Goal: Task Accomplishment & Management: Use online tool/utility

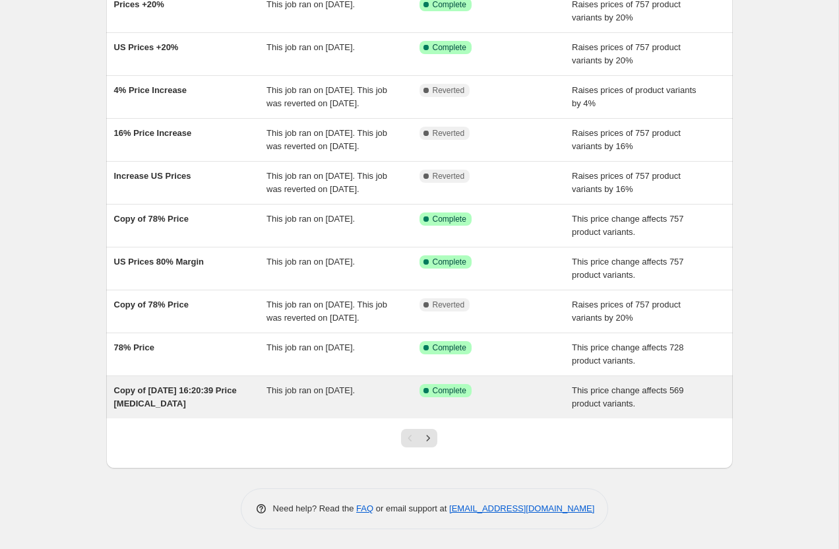
scroll to position [132, 0]
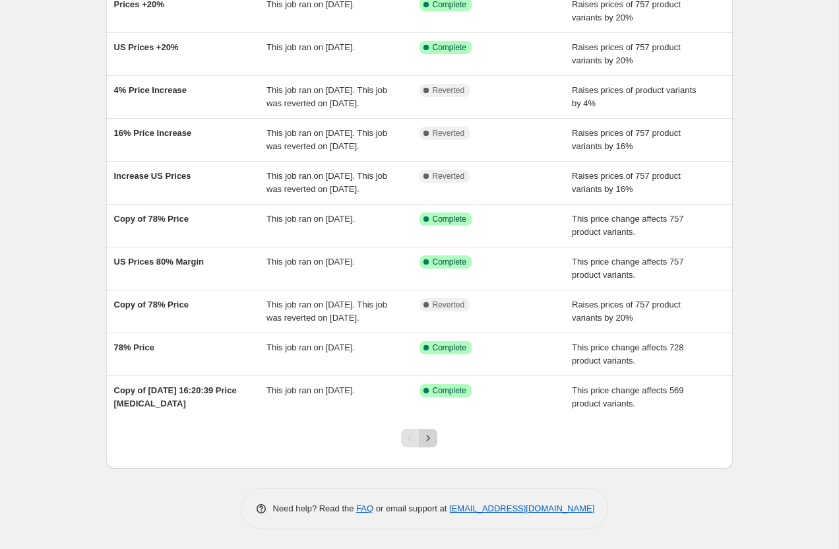
click at [430, 444] on icon "Next" at bounding box center [427, 437] width 13 height 13
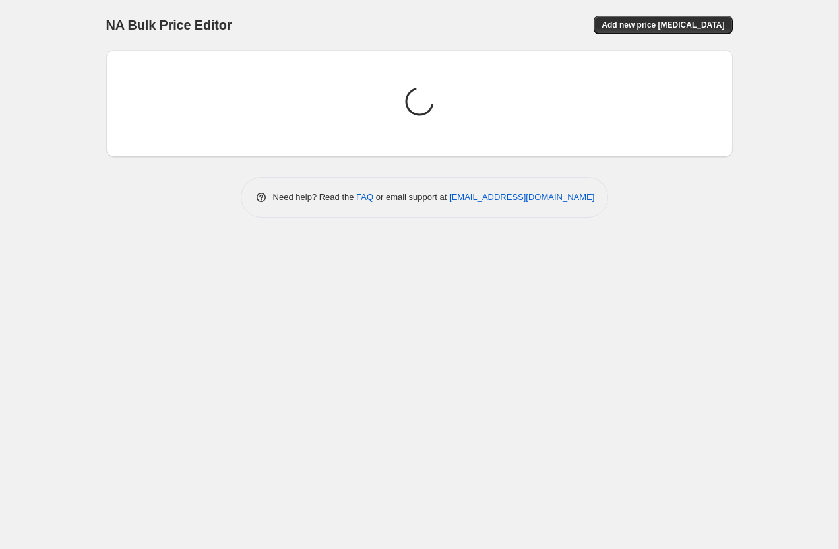
scroll to position [0, 0]
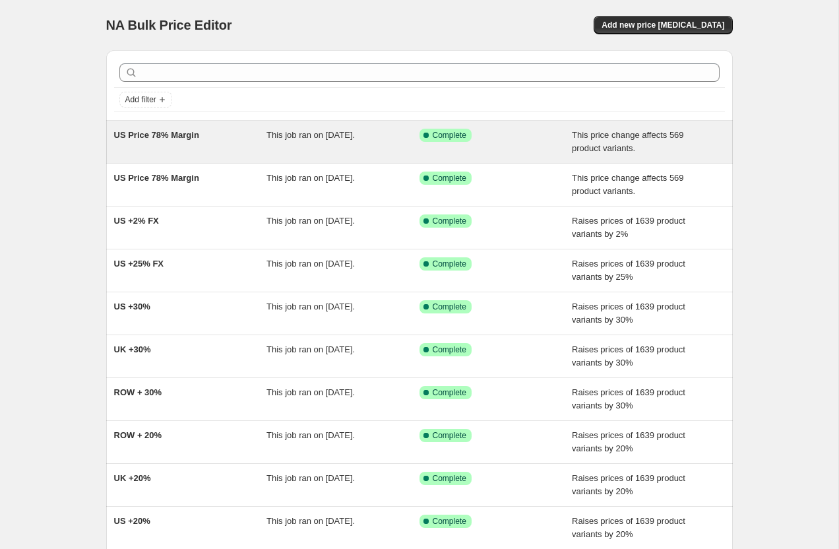
click at [149, 136] on span "US Price 78% Margin" at bounding box center [156, 135] width 85 height 10
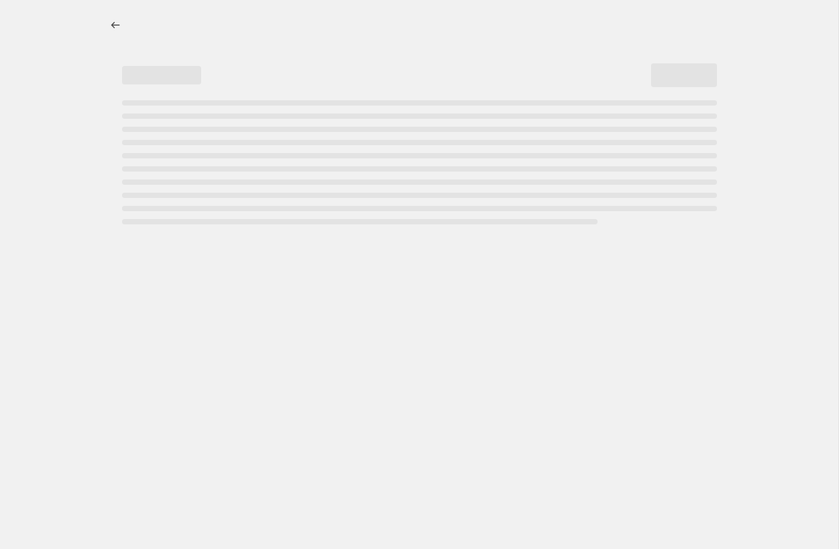
select select "no_change"
select select "pp"
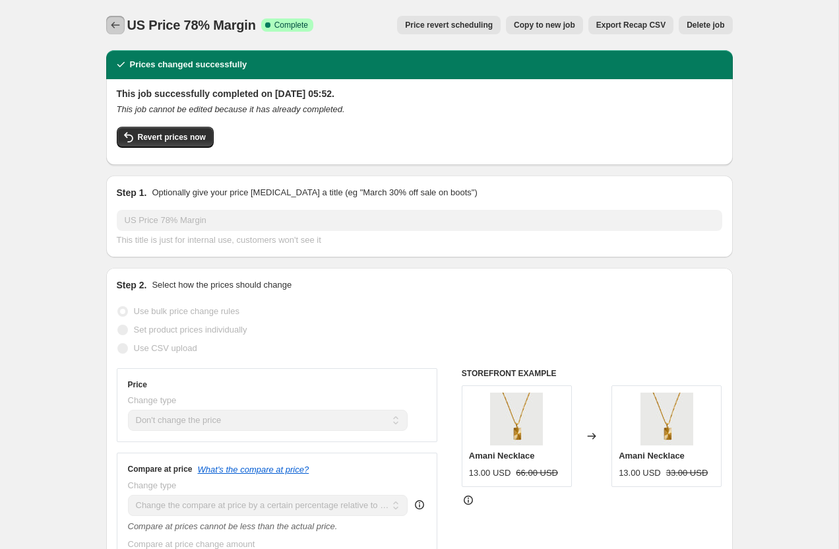
click at [113, 22] on icon "Price change jobs" at bounding box center [115, 24] width 13 height 13
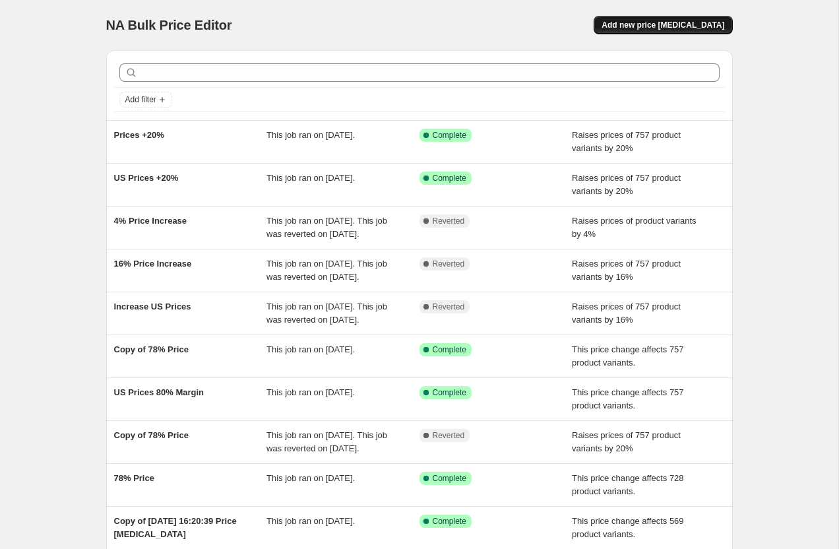
click at [684, 25] on span "Add new price [MEDICAL_DATA]" at bounding box center [662, 25] width 123 height 11
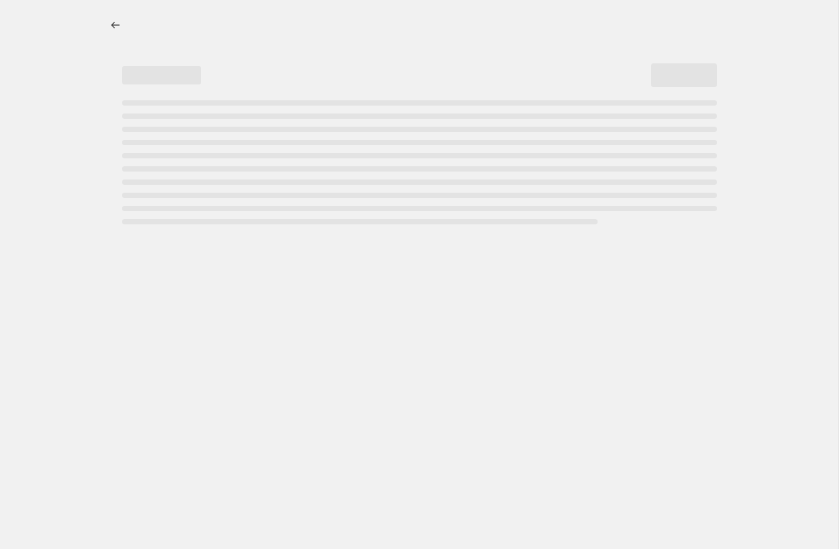
select select "percentage"
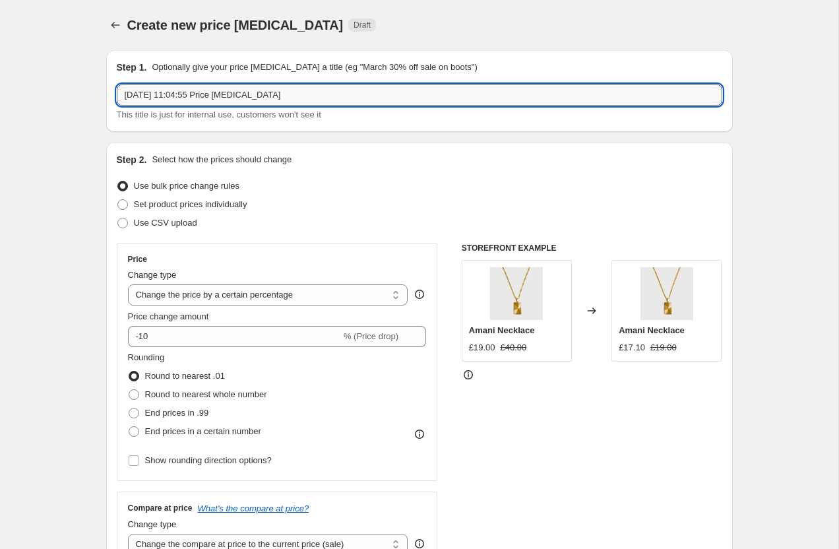
click at [190, 97] on input "[DATE] 11:04:55 Price [MEDICAL_DATA]" at bounding box center [419, 94] width 605 height 21
type input "[DEMOGRAPHIC_DATA] 80% Margin"
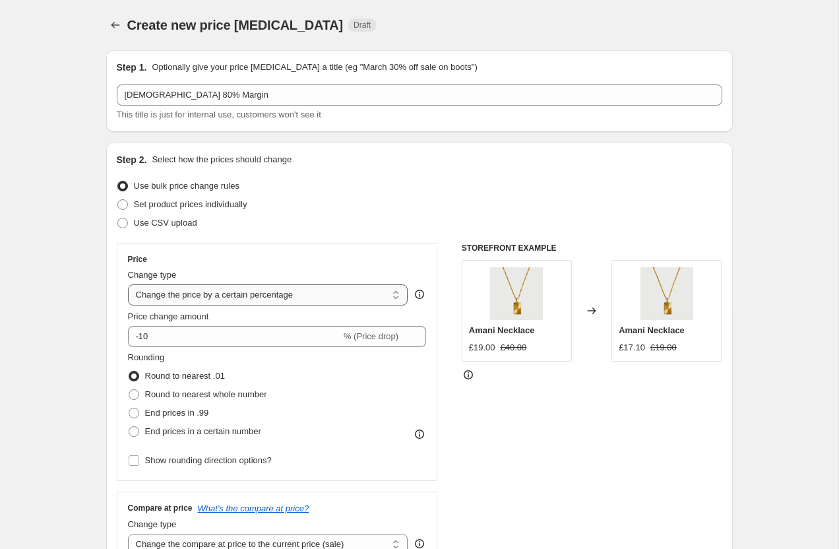
click at [158, 301] on select "Change the price to a certain amount Change the price by a certain amount Chang…" at bounding box center [268, 294] width 280 height 21
select select "margin"
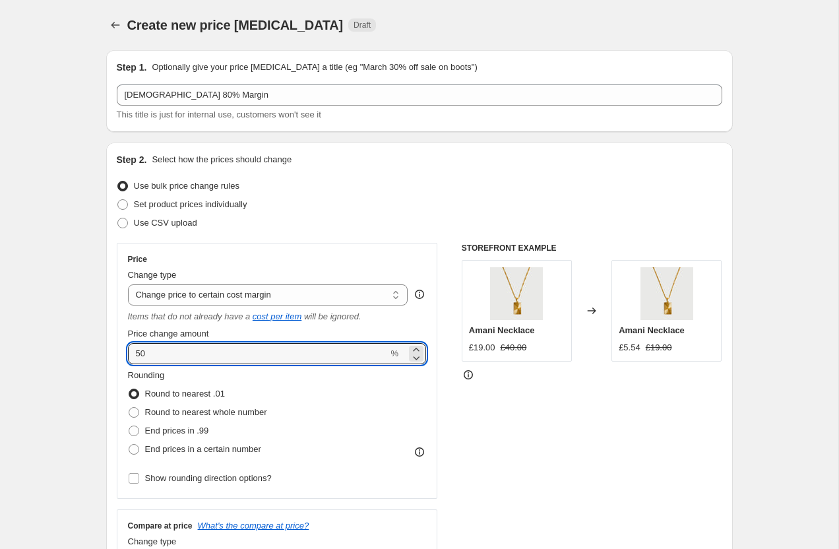
drag, startPoint x: 157, startPoint y: 355, endPoint x: 98, endPoint y: 351, distance: 59.5
type input "80"
click at [134, 410] on span at bounding box center [134, 412] width 11 height 11
click at [129, 407] on input "Round to nearest whole number" at bounding box center [129, 407] width 1 height 1
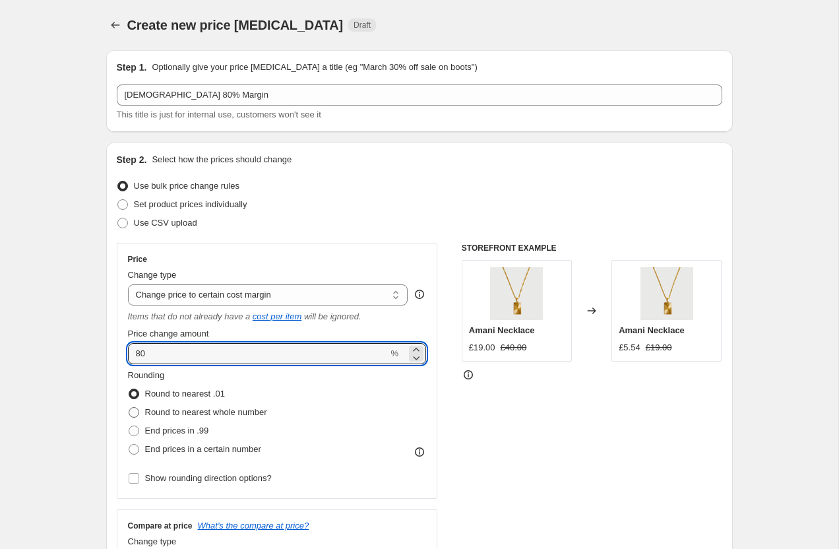
radio input "true"
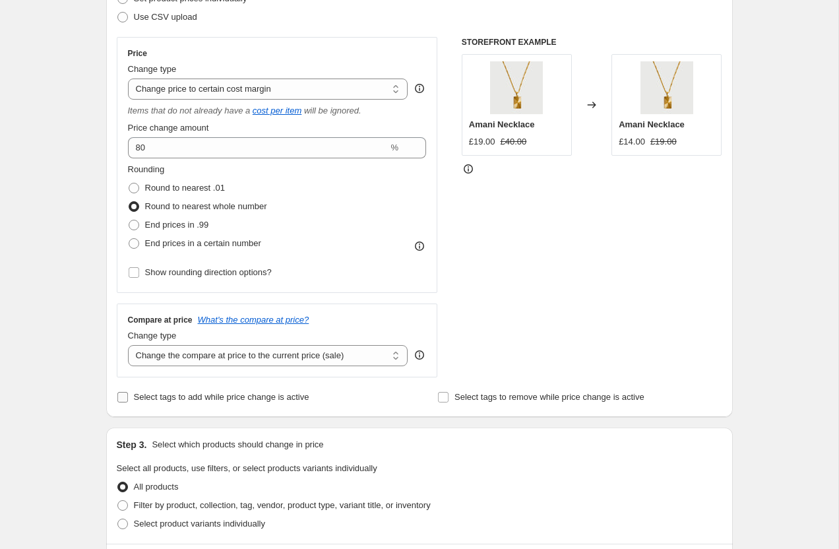
scroll to position [208, 0]
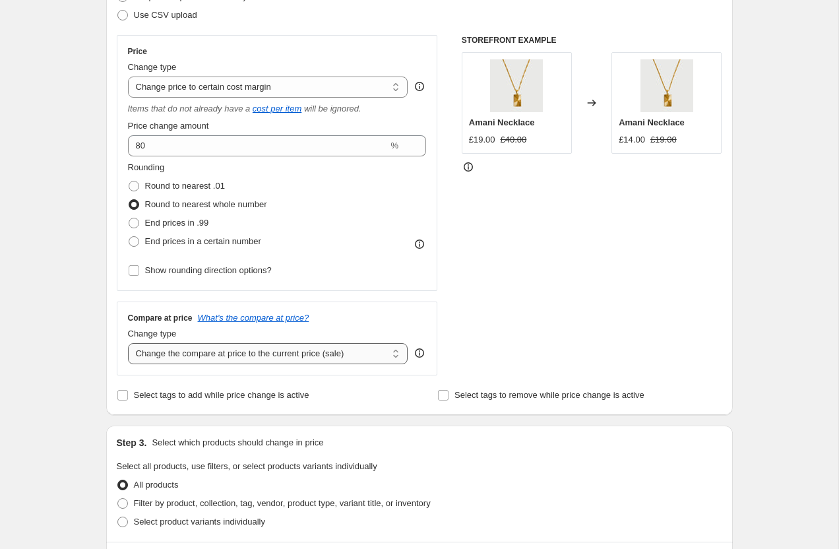
click at [164, 353] on select "Change the compare at price to the current price (sale) Change the compare at p…" at bounding box center [268, 353] width 280 height 21
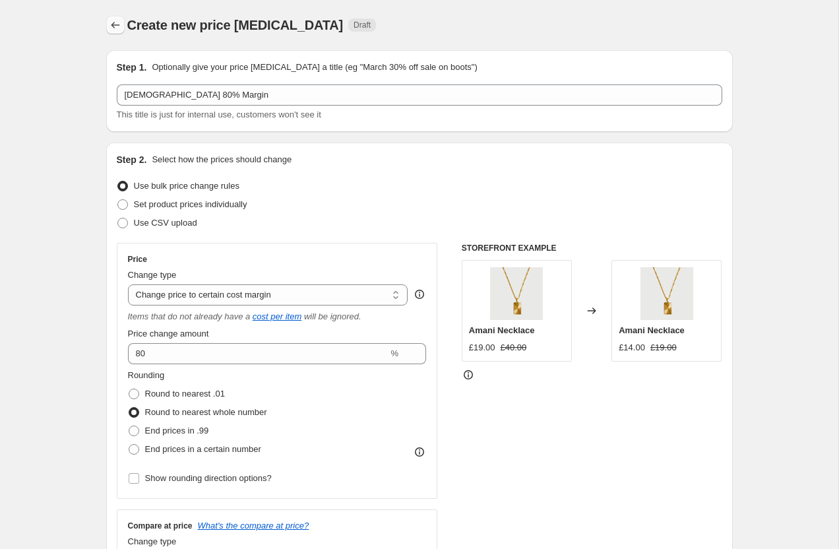
click at [112, 24] on icon "Price change jobs" at bounding box center [115, 25] width 9 height 7
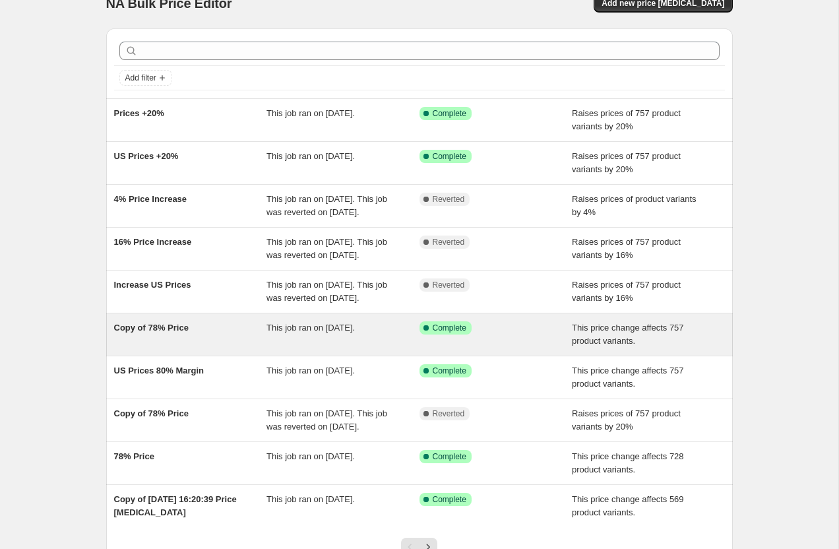
scroll to position [20, 0]
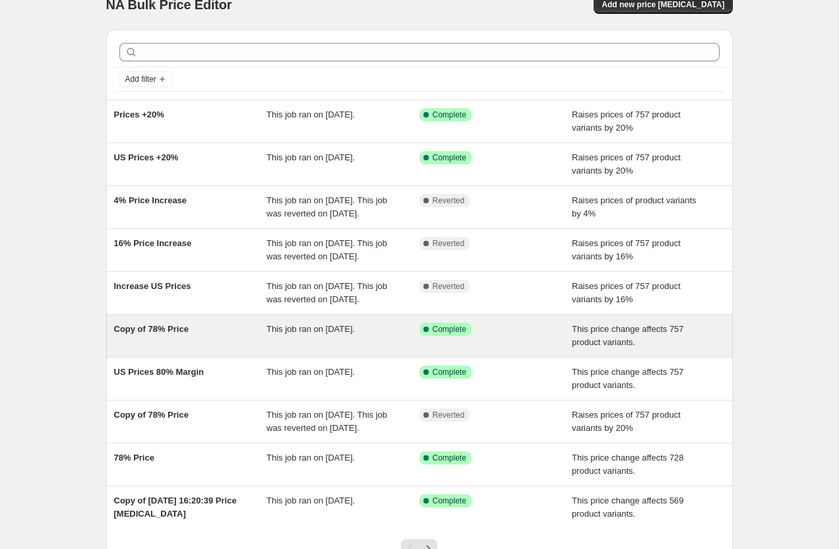
click at [140, 334] on span "Copy of 78% Price" at bounding box center [151, 329] width 74 height 10
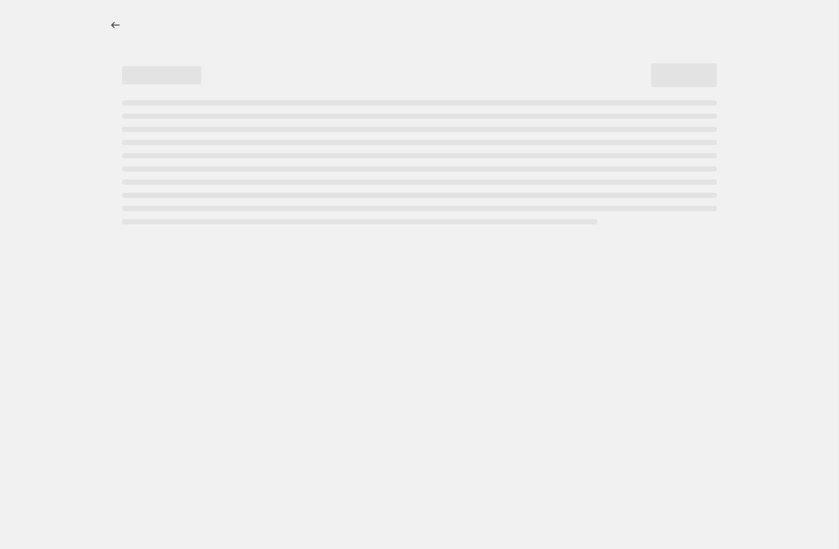
select select "margin"
select select "pp"
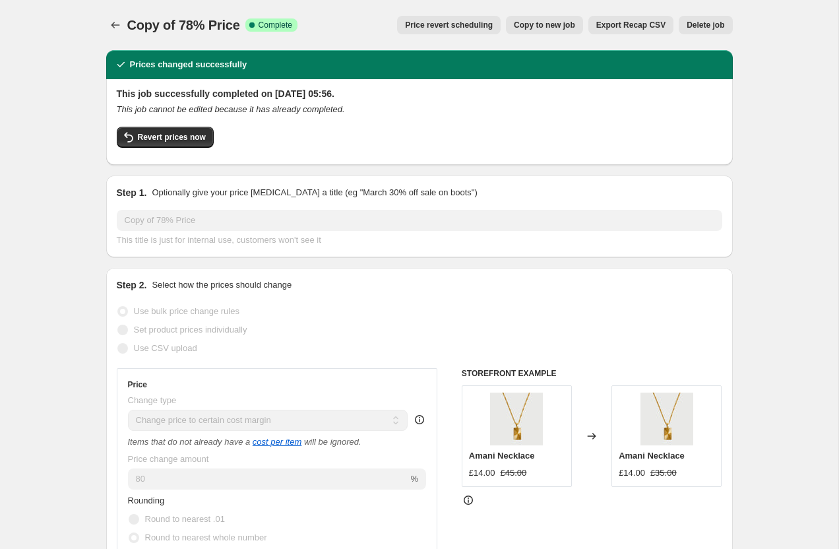
click at [552, 20] on button "Copy to new job" at bounding box center [544, 25] width 77 height 18
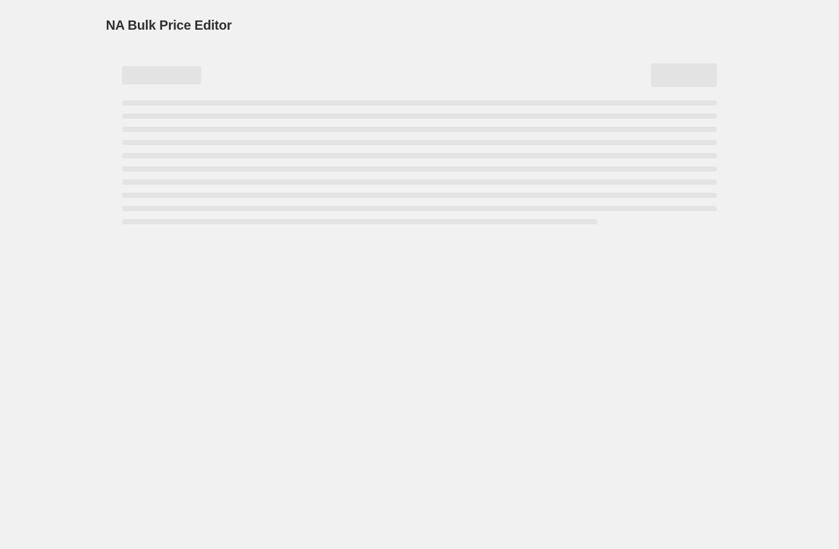
select select "margin"
select select "pp"
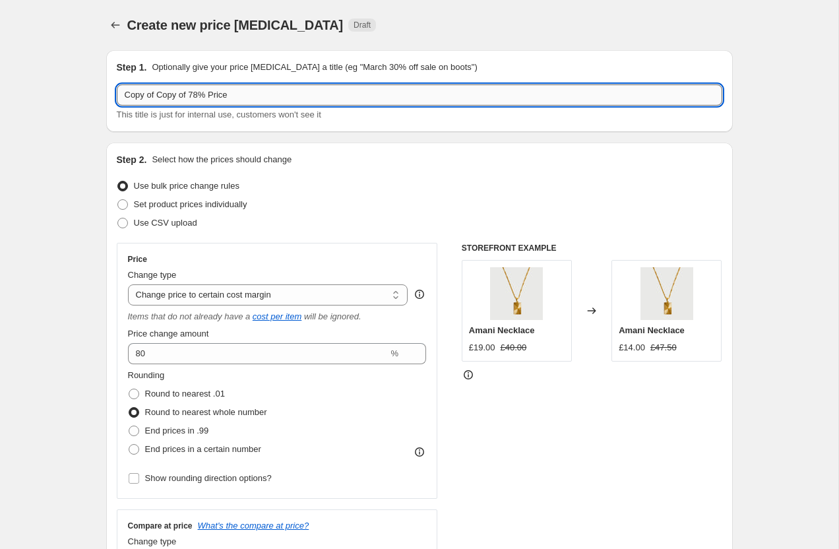
click at [179, 94] on input "Copy of Copy of 78% Price" at bounding box center [419, 94] width 605 height 21
type input "US 80% MARGIN"
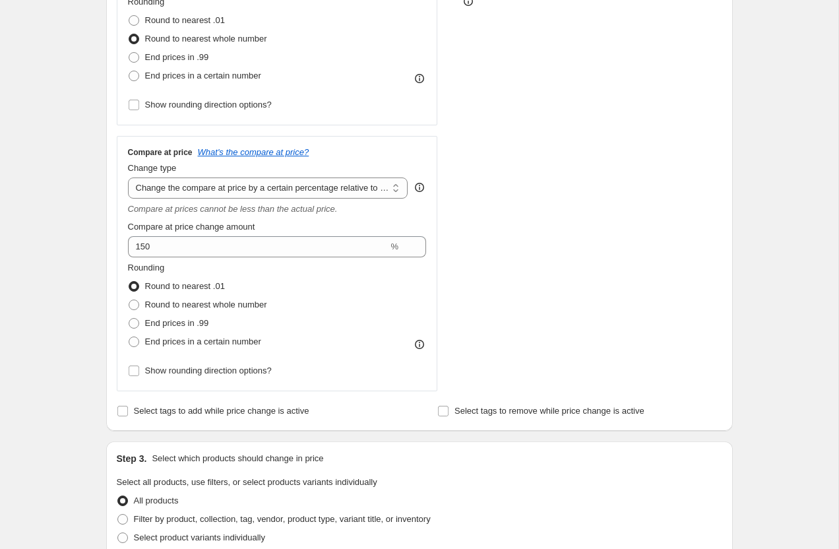
scroll to position [376, 0]
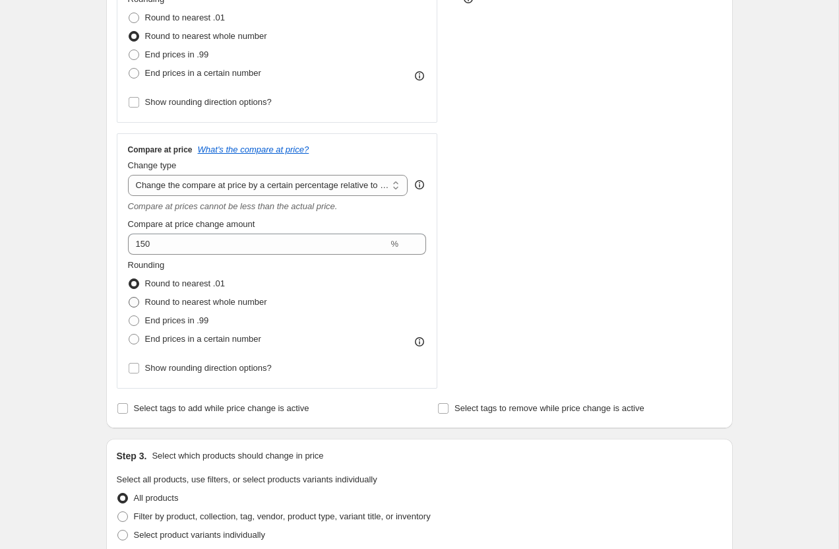
click at [136, 307] on span at bounding box center [134, 302] width 11 height 11
click at [129, 297] on input "Round to nearest whole number" at bounding box center [129, 297] width 1 height 1
radio input "true"
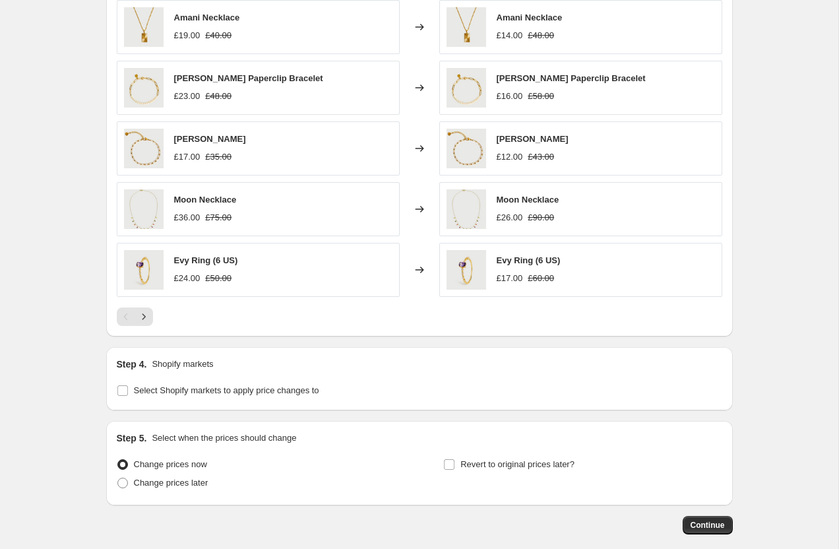
scroll to position [1042, 0]
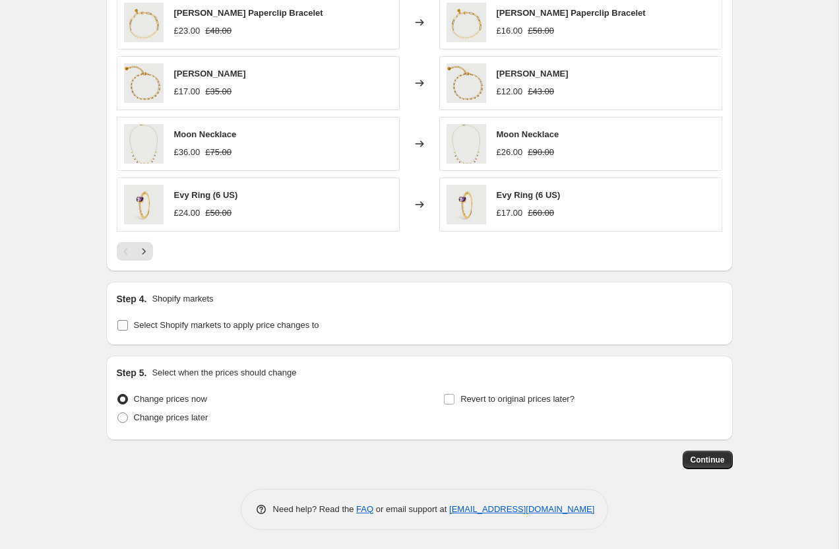
click at [120, 326] on input "Select Shopify markets to apply price changes to" at bounding box center [122, 325] width 11 height 11
checkbox input "true"
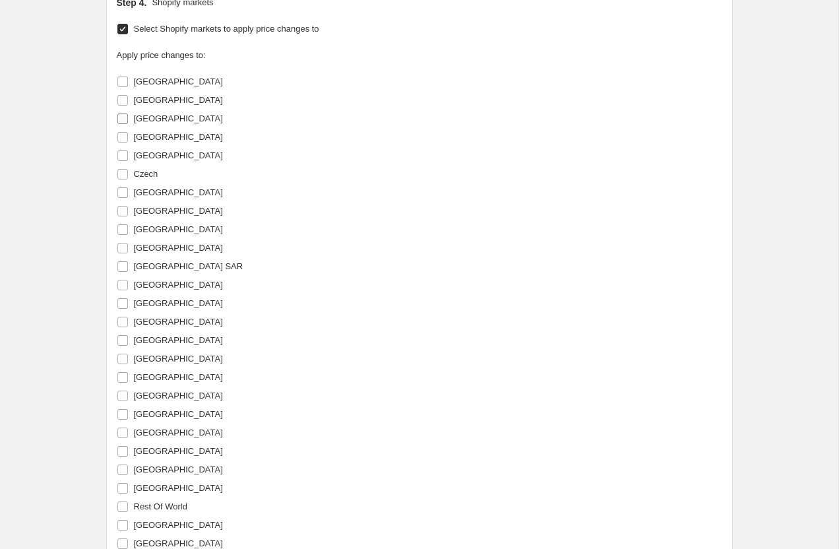
scroll to position [1727, 0]
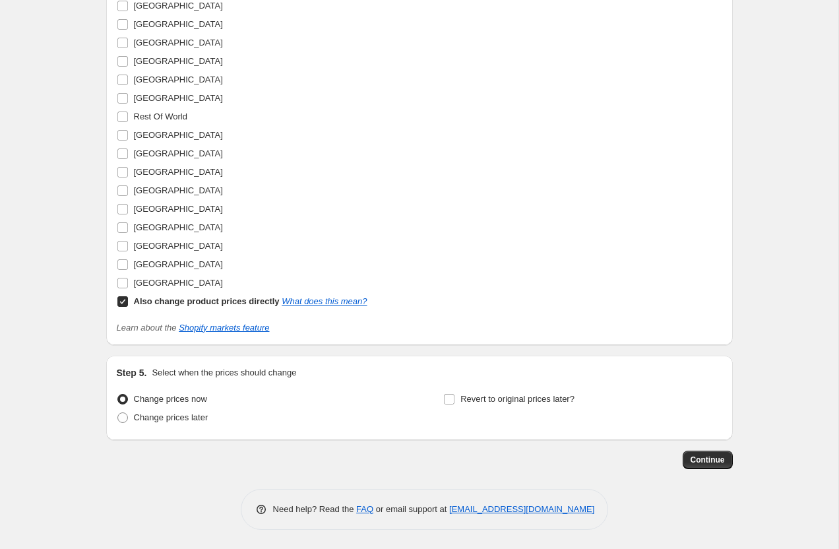
click at [121, 308] on label "Also change product prices directly What does this mean?" at bounding box center [242, 301] width 251 height 18
click at [121, 307] on input "Also change product prices directly What does this mean?" at bounding box center [122, 301] width 11 height 11
checkbox input "false"
click at [123, 283] on input "[GEOGRAPHIC_DATA]" at bounding box center [122, 283] width 11 height 11
checkbox input "true"
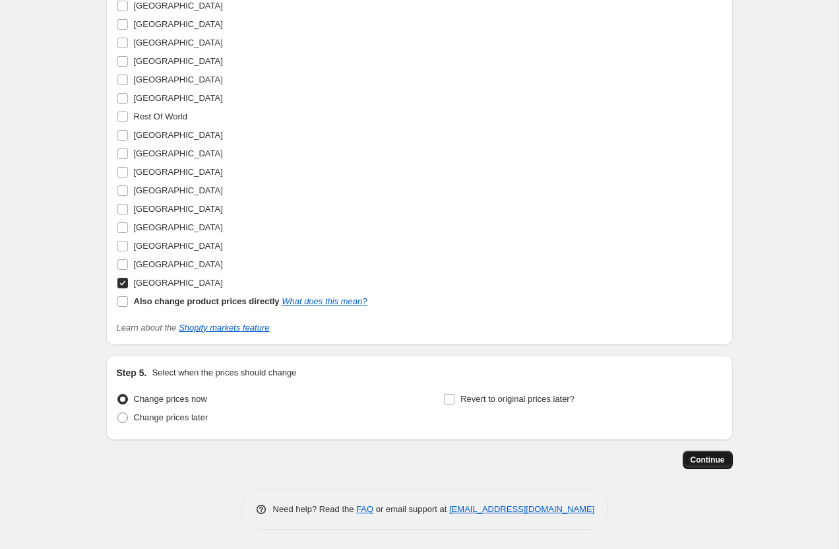
click at [703, 455] on span "Continue" at bounding box center [707, 459] width 34 height 11
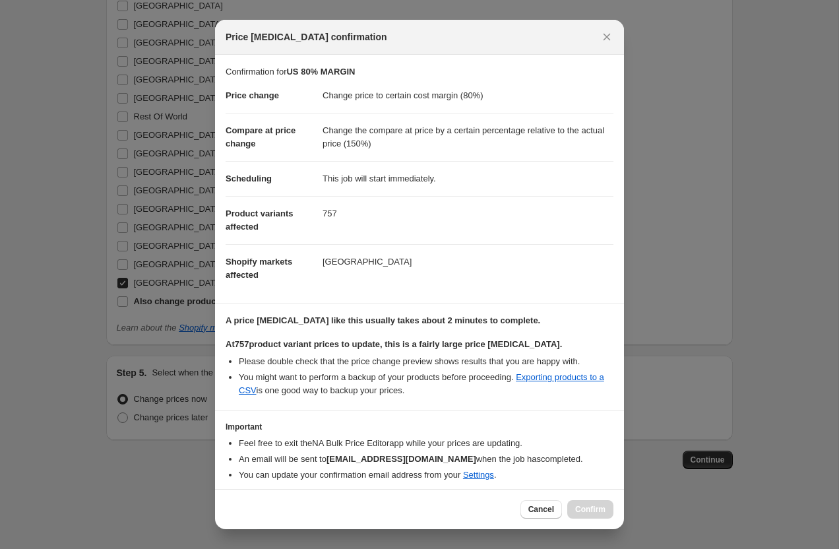
scroll to position [46, 0]
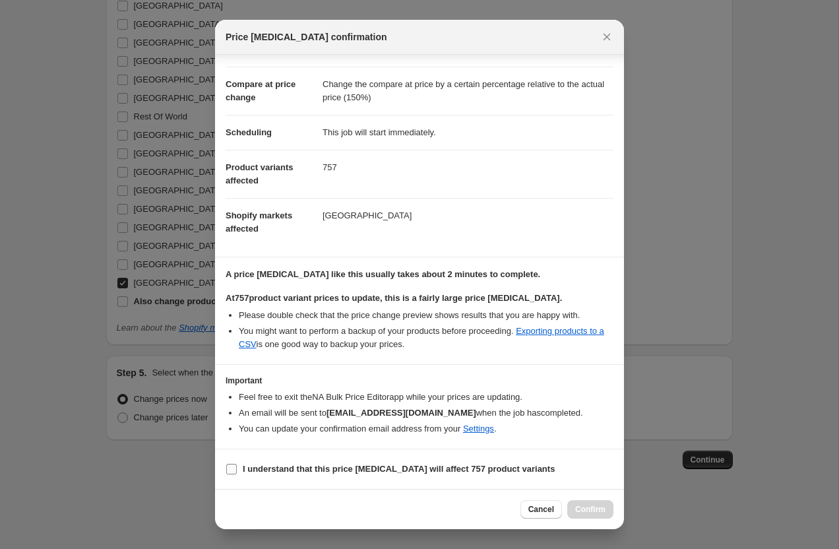
click at [227, 460] on label "I understand that this price [MEDICAL_DATA] will affect 757 product variants" at bounding box center [389, 469] width 329 height 18
click at [227, 463] on input "I understand that this price [MEDICAL_DATA] will affect 757 product variants" at bounding box center [231, 468] width 11 height 11
checkbox input "true"
click at [574, 502] on button "Confirm" at bounding box center [590, 509] width 46 height 18
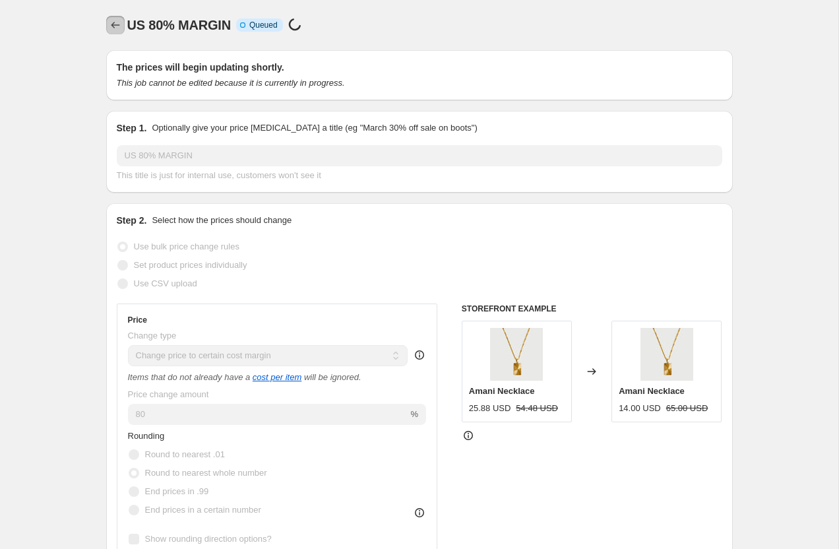
click at [115, 24] on icon "Price change jobs" at bounding box center [115, 24] width 13 height 13
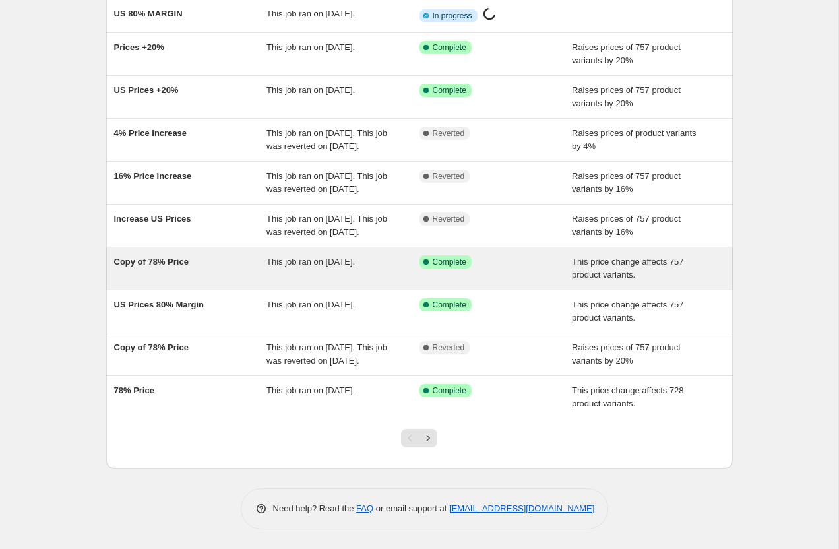
scroll to position [168, 0]
click at [148, 258] on span "Copy of 78% Price" at bounding box center [151, 261] width 74 height 10
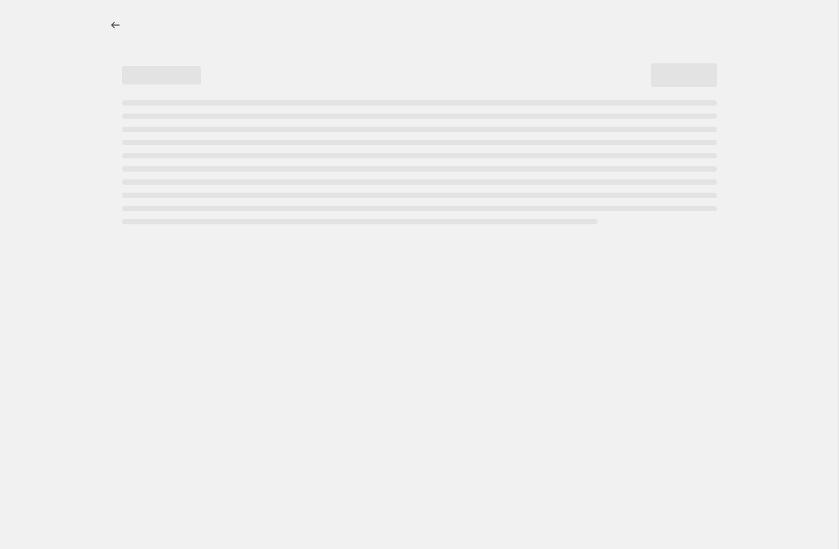
select select "margin"
select select "pp"
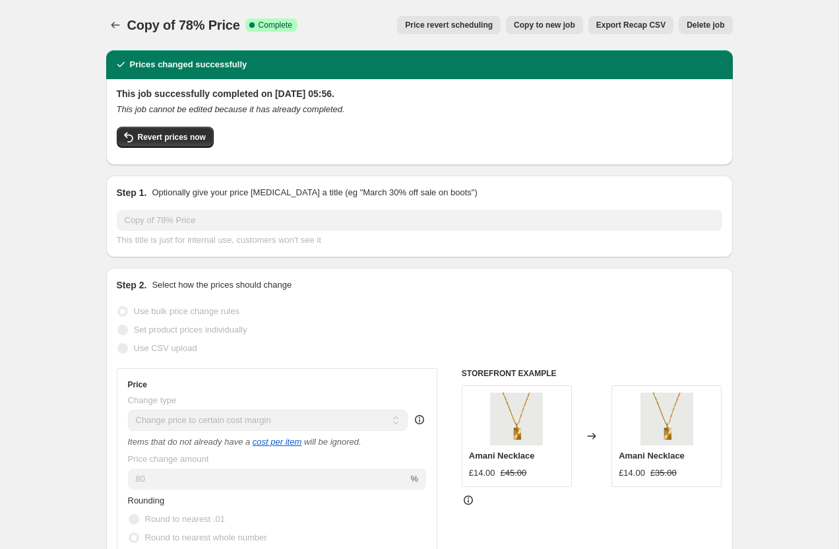
click at [549, 18] on button "Copy to new job" at bounding box center [544, 25] width 77 height 18
select select "margin"
select select "pp"
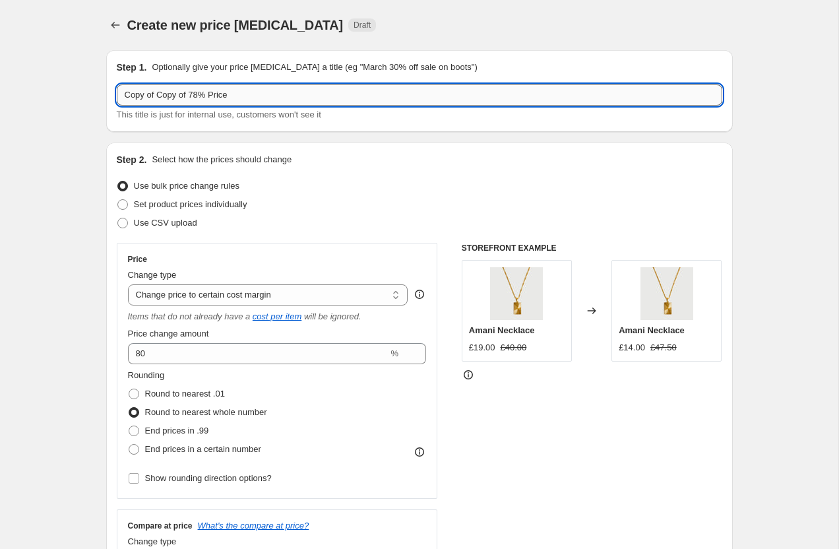
click at [161, 94] on input "Copy of Copy of 78% Price" at bounding box center [419, 94] width 605 height 21
type input "STORE 80% MARGIN"
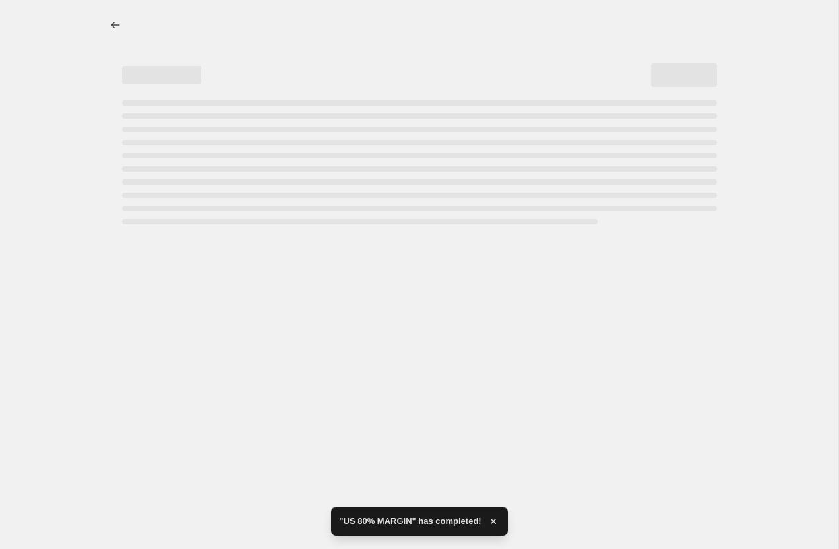
select select "margin"
select select "pp"
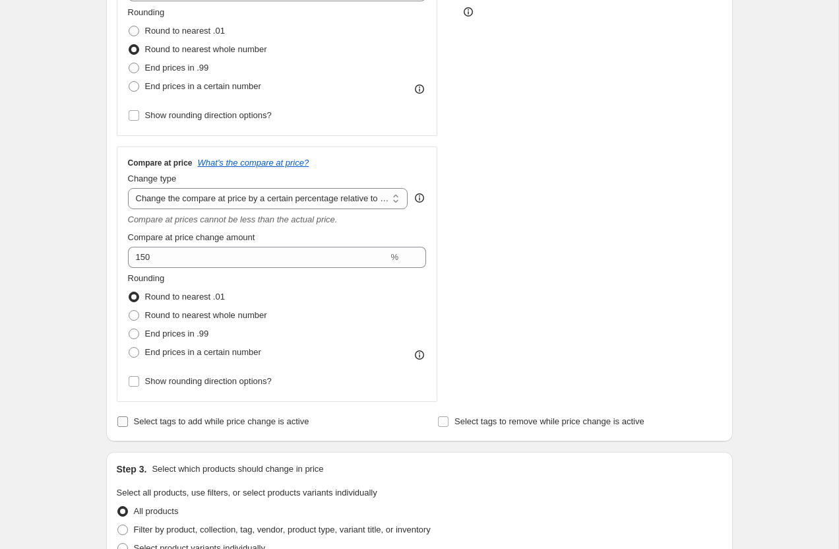
scroll to position [373, 0]
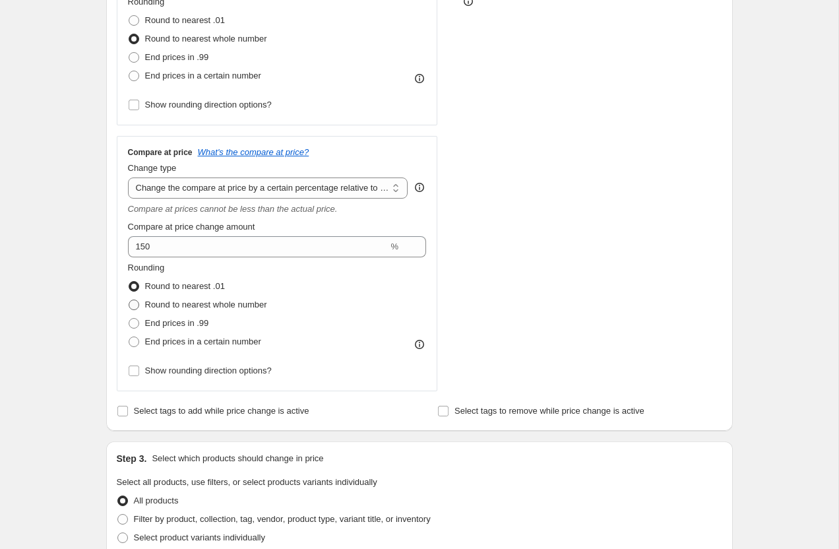
click at [131, 309] on span at bounding box center [134, 304] width 11 height 11
click at [129, 300] on input "Round to nearest whole number" at bounding box center [129, 299] width 1 height 1
radio input "true"
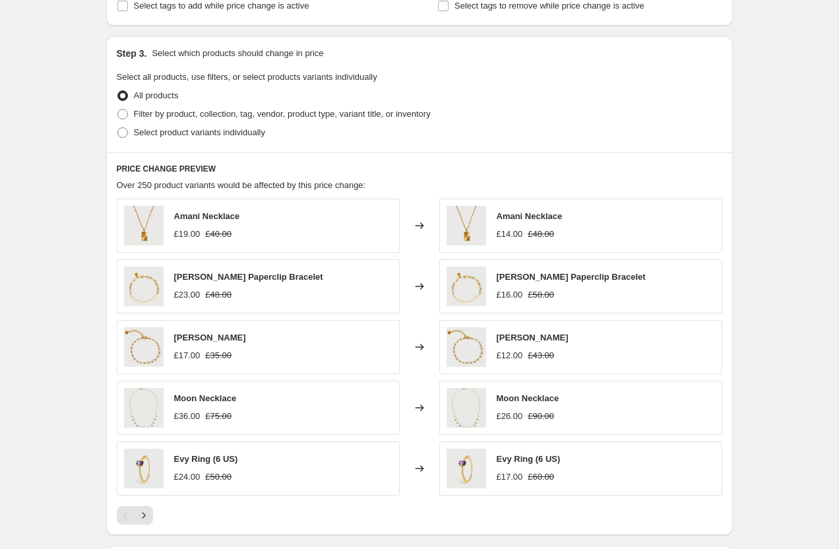
scroll to position [1042, 0]
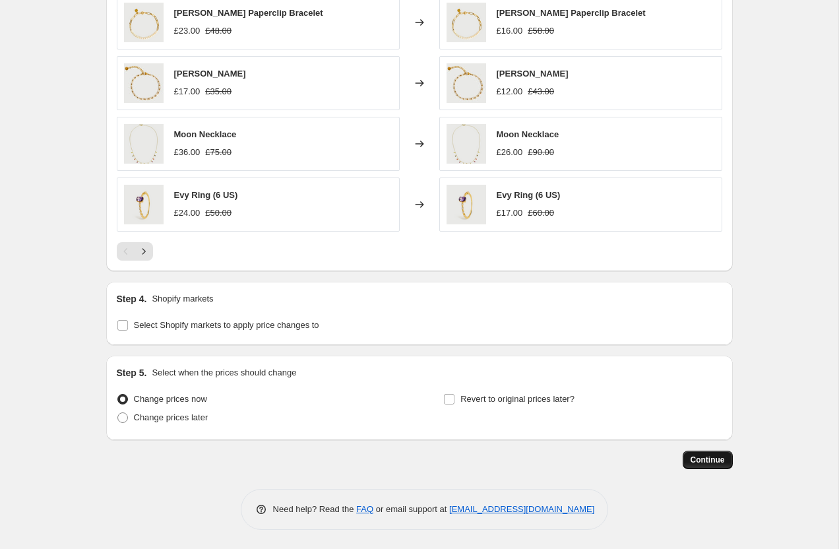
click at [715, 462] on span "Continue" at bounding box center [707, 459] width 34 height 11
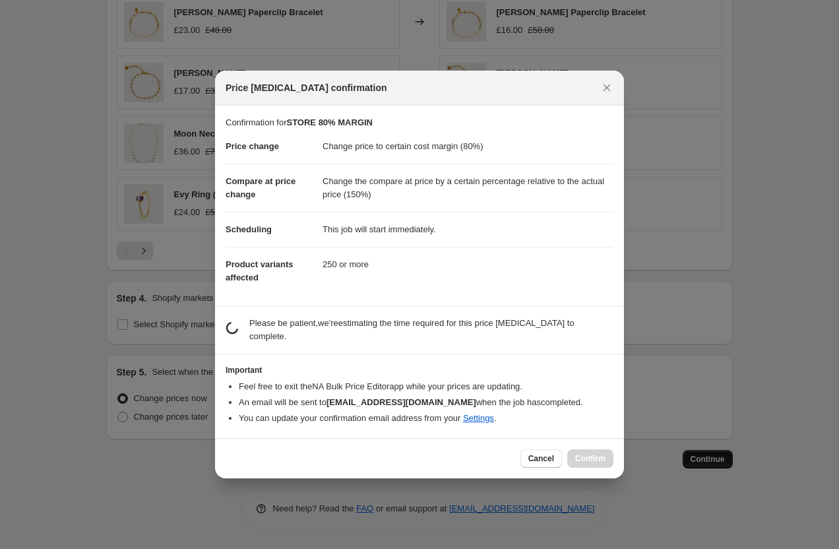
scroll to position [0, 0]
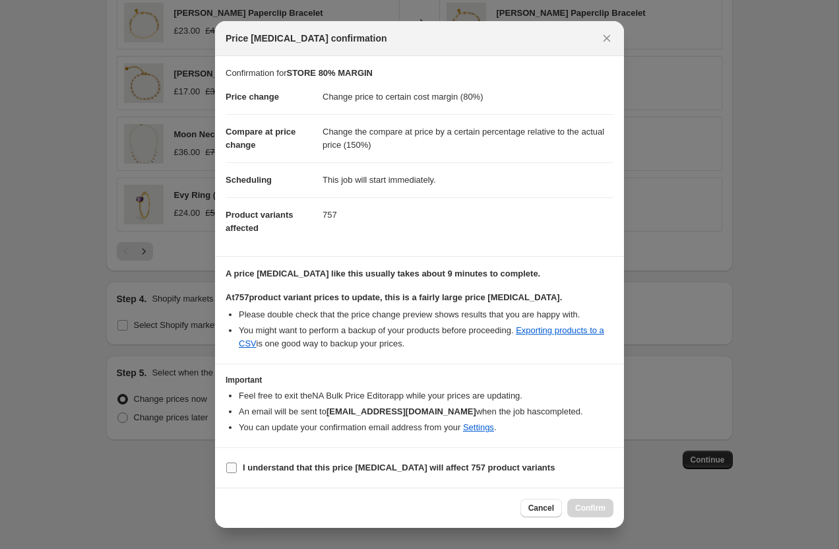
click at [232, 464] on input "I understand that this price [MEDICAL_DATA] will affect 757 product variants" at bounding box center [231, 467] width 11 height 11
checkbox input "true"
click at [579, 504] on span "Confirm" at bounding box center [590, 507] width 30 height 11
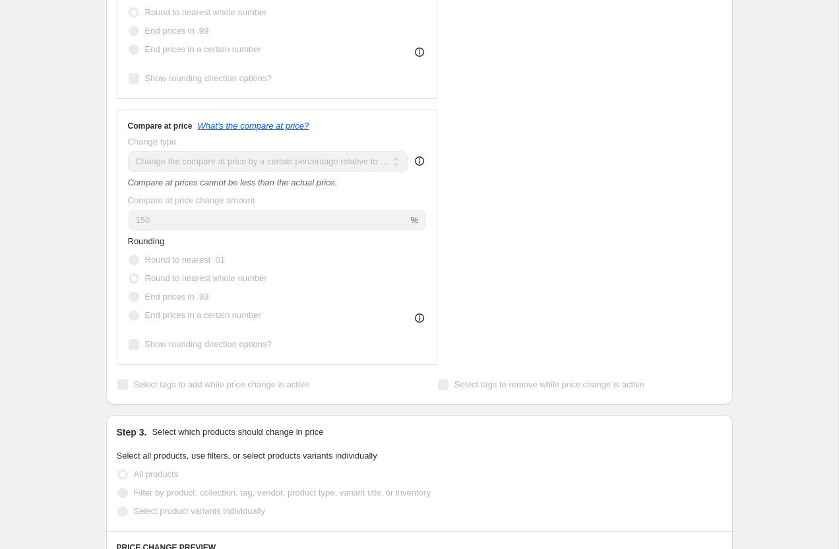
scroll to position [416, 0]
